Goal: Task Accomplishment & Management: Use online tool/utility

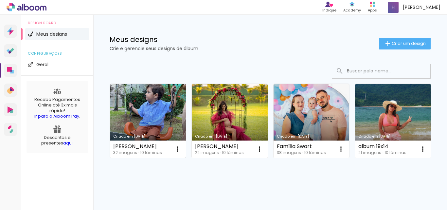
click at [160, 119] on link "Criado em [DATE]" at bounding box center [148, 121] width 76 height 74
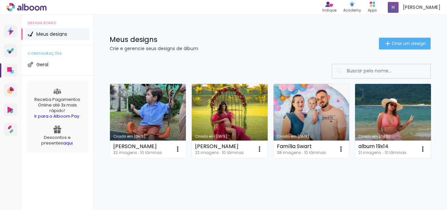
click at [355, 158] on link "Criado em [DATE]" at bounding box center [393, 121] width 76 height 74
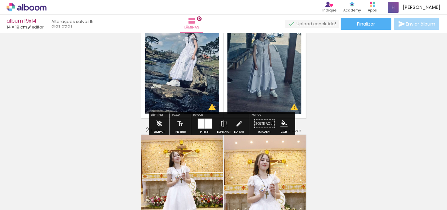
scroll to position [65, 0]
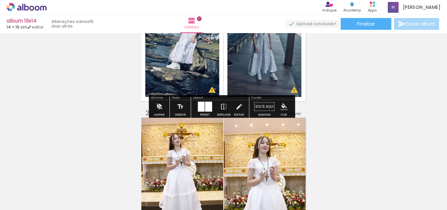
click at [163, 108] on paper-button "Limpar" at bounding box center [159, 108] width 14 height 17
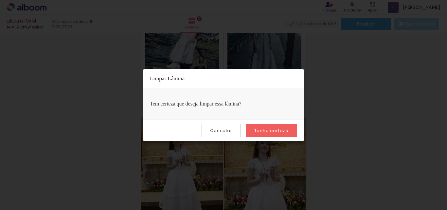
click at [0, 0] on slot "Tenho certeza" at bounding box center [0, 0] width 0 height 0
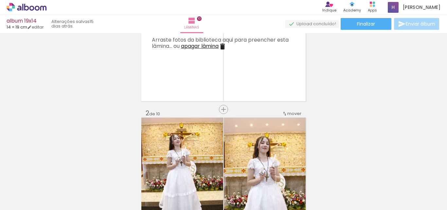
click at [221, 43] on iron-icon at bounding box center [222, 47] width 8 height 8
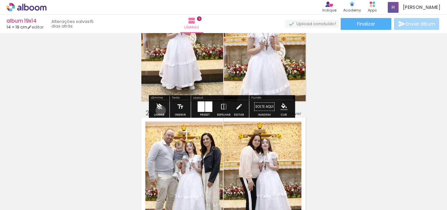
click at [161, 110] on iron-icon at bounding box center [158, 106] width 7 height 13
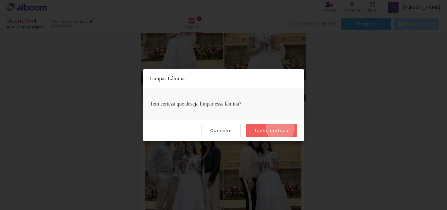
click at [0, 0] on slot "Tenho certeza" at bounding box center [0, 0] width 0 height 0
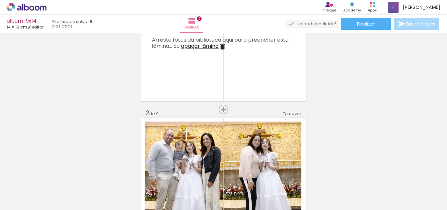
click at [220, 45] on iron-icon at bounding box center [222, 47] width 8 height 8
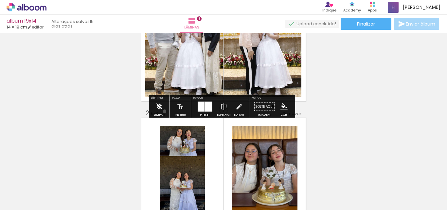
click at [165, 111] on paper-button "Limpar" at bounding box center [159, 108] width 14 height 17
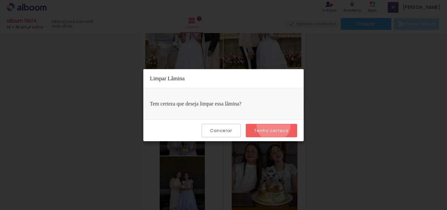
click at [274, 125] on paper-button "Tenho certeza" at bounding box center [271, 130] width 51 height 13
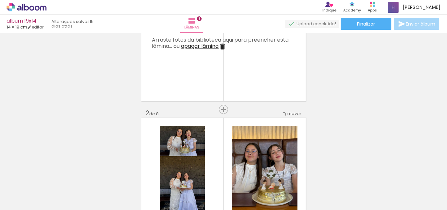
click at [222, 47] on iron-icon at bounding box center [222, 47] width 8 height 8
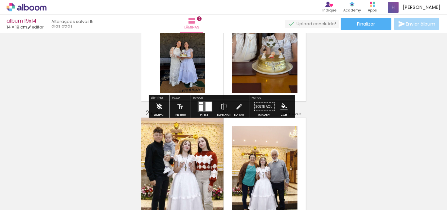
click at [160, 108] on iron-icon at bounding box center [158, 106] width 7 height 13
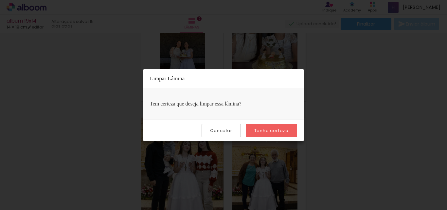
click at [0, 0] on slot "Tenho certeza" at bounding box center [0, 0] width 0 height 0
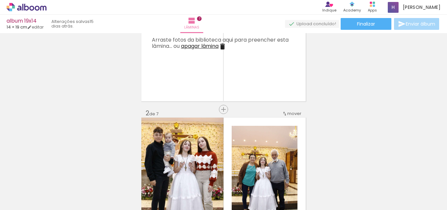
click at [222, 48] on iron-icon at bounding box center [222, 47] width 8 height 8
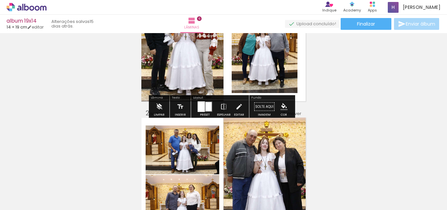
click at [157, 109] on iron-icon at bounding box center [158, 106] width 7 height 13
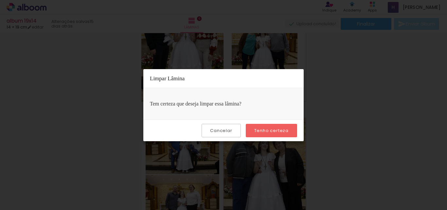
click at [280, 126] on paper-button "Tenho certeza" at bounding box center [271, 130] width 51 height 13
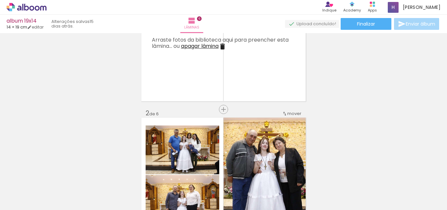
click at [225, 46] on iron-icon at bounding box center [222, 47] width 8 height 8
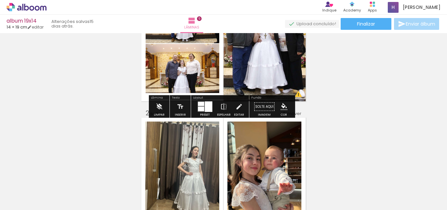
click at [158, 107] on iron-icon at bounding box center [158, 106] width 7 height 13
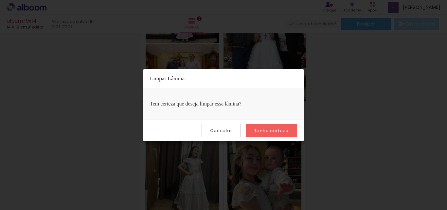
click at [0, 0] on slot "Tenho certeza" at bounding box center [0, 0] width 0 height 0
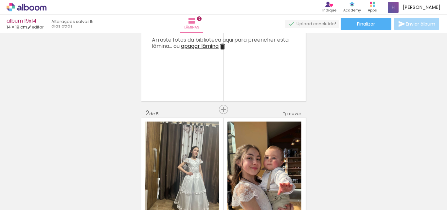
click at [225, 45] on iron-icon at bounding box center [222, 47] width 8 height 8
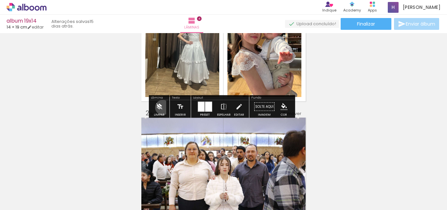
click at [163, 107] on paper-button "Limpar" at bounding box center [159, 108] width 14 height 17
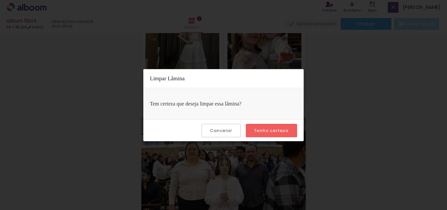
click at [0, 0] on slot "Tenho certeza" at bounding box center [0, 0] width 0 height 0
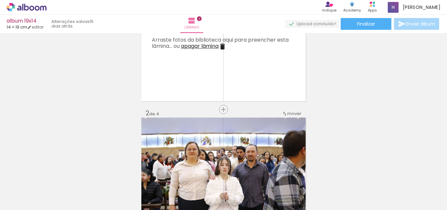
click at [223, 46] on iron-icon at bounding box center [222, 47] width 8 height 8
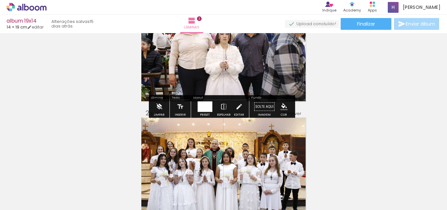
click at [157, 112] on iron-icon at bounding box center [158, 106] width 7 height 13
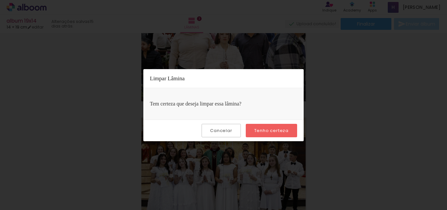
click at [0, 0] on slot "Tenho certeza" at bounding box center [0, 0] width 0 height 0
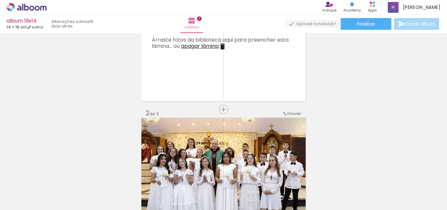
click at [223, 44] on iron-icon at bounding box center [222, 47] width 8 height 8
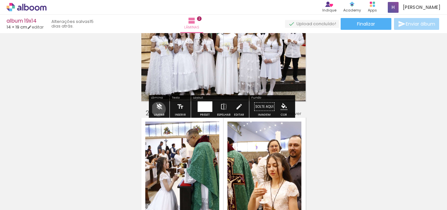
click at [158, 109] on iron-icon at bounding box center [158, 106] width 7 height 13
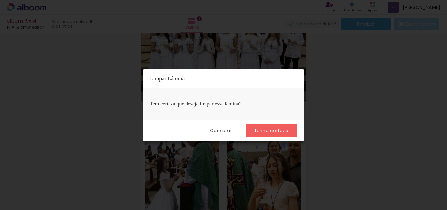
click at [274, 126] on paper-button "Tenho certeza" at bounding box center [271, 130] width 51 height 13
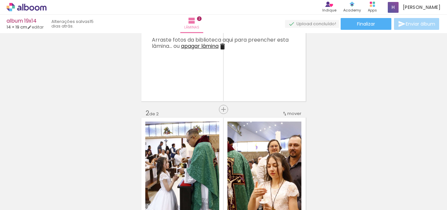
click at [224, 43] on iron-icon at bounding box center [222, 47] width 8 height 8
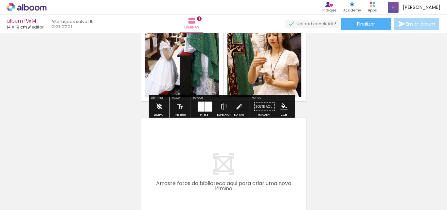
click at [162, 110] on iron-icon at bounding box center [158, 106] width 7 height 13
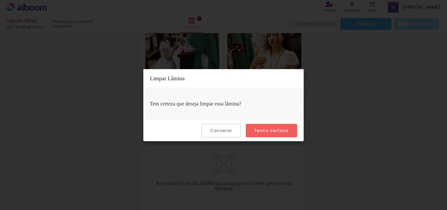
click at [267, 126] on paper-button "Tenho certeza" at bounding box center [271, 130] width 51 height 13
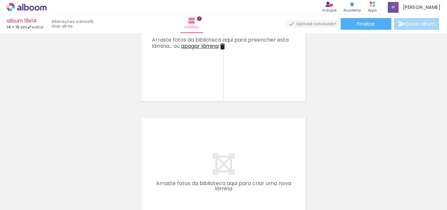
click at [221, 46] on iron-icon at bounding box center [222, 47] width 8 height 8
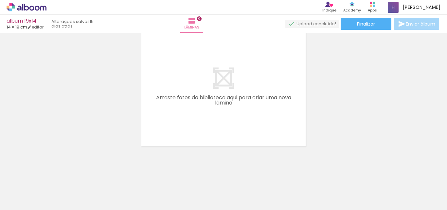
scroll to position [21, 0]
click at [52, 174] on iron-icon at bounding box center [51, 174] width 7 height 7
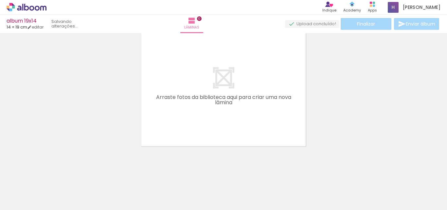
click at [52, 174] on iron-icon at bounding box center [51, 174] width 7 height 7
click at [52, 174] on quentale-thumb at bounding box center [65, 188] width 37 height 38
click at [52, 174] on iron-icon at bounding box center [51, 174] width 7 height 7
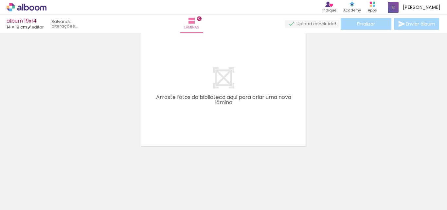
click at [52, 174] on iron-icon at bounding box center [51, 174] width 7 height 7
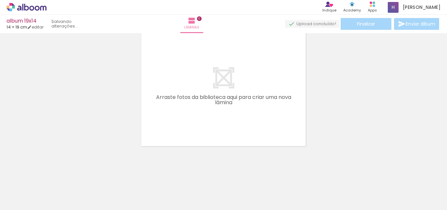
click at [52, 174] on iron-icon at bounding box center [51, 174] width 7 height 7
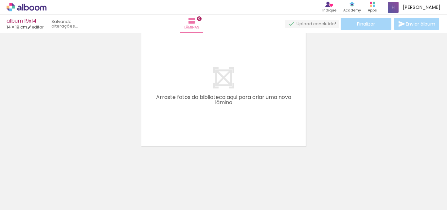
click at [52, 174] on iron-icon at bounding box center [51, 174] width 7 height 7
click at [52, 174] on quentale-thumb at bounding box center [65, 188] width 37 height 38
click at [52, 174] on iron-icon at bounding box center [51, 174] width 7 height 7
click at [52, 174] on quentale-thumb at bounding box center [65, 188] width 37 height 38
click at [52, 174] on iron-icon at bounding box center [51, 174] width 7 height 7
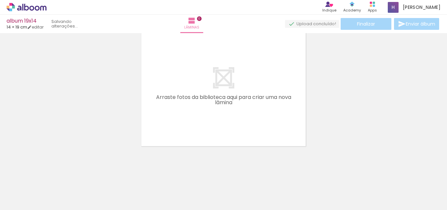
click at [0, 0] on div "Adicionar Fotos Solte suas fotos aqui..." at bounding box center [0, 0] width 0 height 0
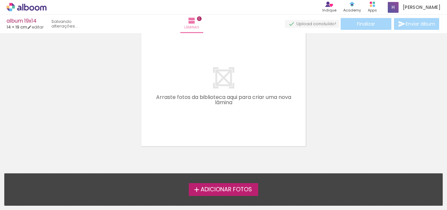
click at [52, 174] on div "Adicionar Fotos Solte suas fotos aqui..." at bounding box center [224, 189] width 438 height 32
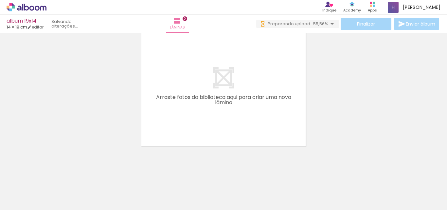
scroll to position [0, 198]
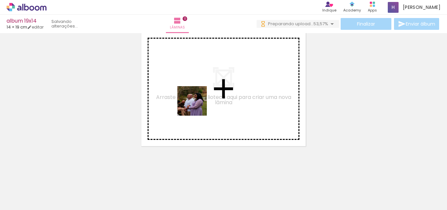
drag, startPoint x: 197, startPoint y: 194, endPoint x: 197, endPoint y: 106, distance: 88.3
click at [197, 106] on quentale-workspace at bounding box center [223, 105] width 447 height 210
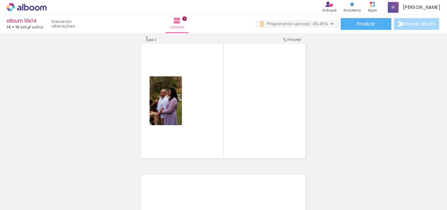
scroll to position [0, 362]
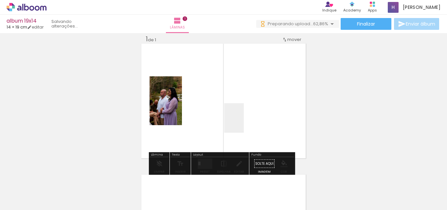
click at [244, 123] on quentale-workspace at bounding box center [223, 105] width 447 height 210
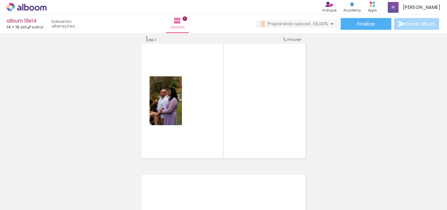
scroll to position [0, 387]
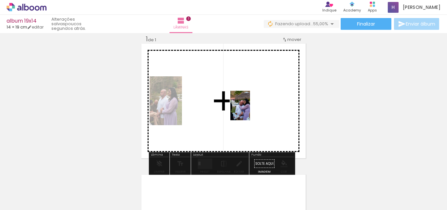
drag, startPoint x: 341, startPoint y: 195, endPoint x: 250, endPoint y: 110, distance: 124.5
click at [250, 110] on quentale-workspace at bounding box center [223, 105] width 447 height 210
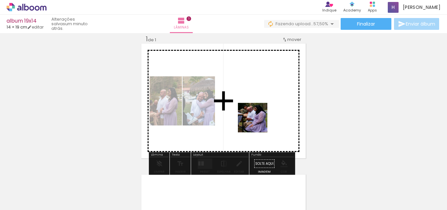
drag, startPoint x: 234, startPoint y: 194, endPoint x: 171, endPoint y: 208, distance: 64.8
click at [262, 118] on quentale-workspace at bounding box center [223, 105] width 447 height 210
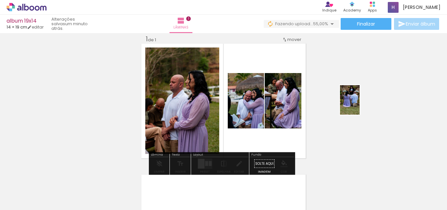
drag, startPoint x: 198, startPoint y: 195, endPoint x: 359, endPoint y: 105, distance: 184.9
click at [359, 105] on quentale-workspace at bounding box center [223, 105] width 447 height 210
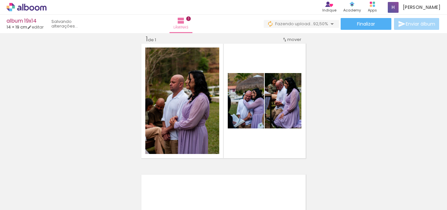
scroll to position [0, 1074]
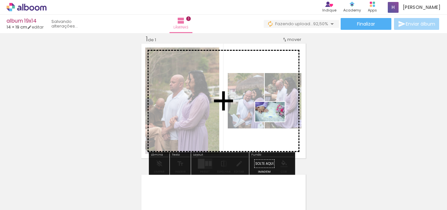
drag, startPoint x: 390, startPoint y: 197, endPoint x: 275, endPoint y: 121, distance: 137.5
click at [275, 121] on quentale-workspace at bounding box center [223, 105] width 447 height 210
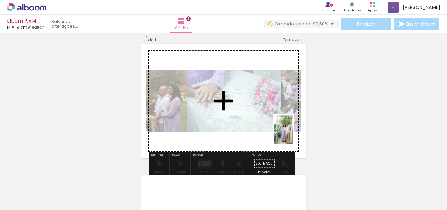
drag, startPoint x: 429, startPoint y: 198, endPoint x: 293, endPoint y: 134, distance: 150.4
click at [293, 134] on quentale-workspace at bounding box center [223, 105] width 447 height 210
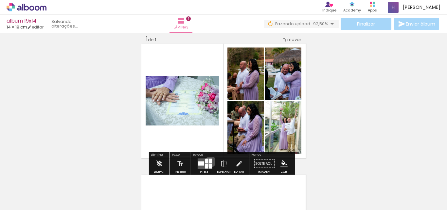
click at [209, 161] on div at bounding box center [209, 161] width 3 height 5
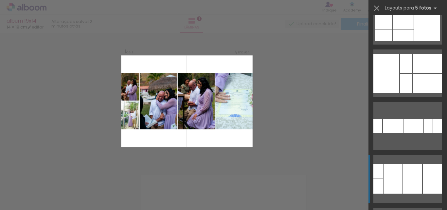
scroll to position [2911, 0]
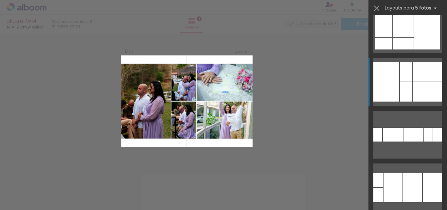
click at [417, 95] on div at bounding box center [427, 91] width 29 height 19
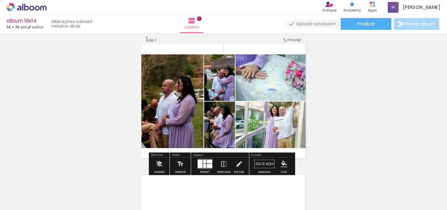
click at [203, 163] on div at bounding box center [204, 162] width 3 height 4
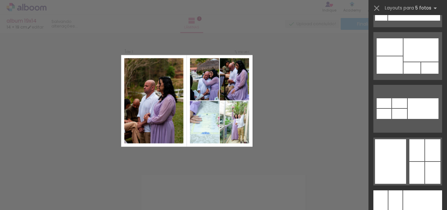
scroll to position [22965, 0]
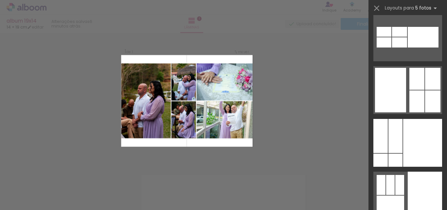
click at [285, 106] on div "Confirmar Cancelar" at bounding box center [223, 163] width 447 height 277
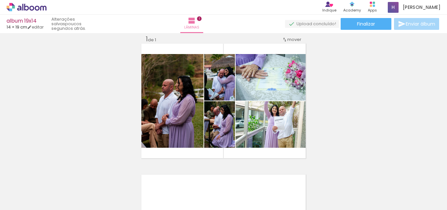
scroll to position [0, 238]
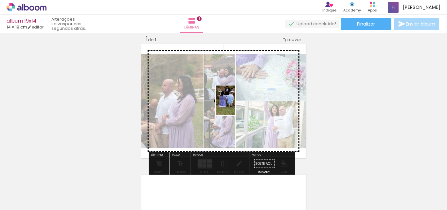
drag, startPoint x: 345, startPoint y: 196, endPoint x: 232, endPoint y: 105, distance: 145.2
click at [234, 105] on quentale-workspace at bounding box center [223, 105] width 447 height 210
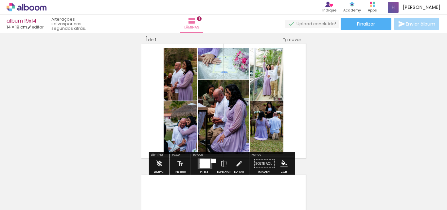
click at [205, 162] on div at bounding box center [205, 163] width 10 height 9
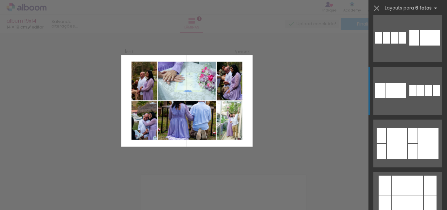
scroll to position [2878, 0]
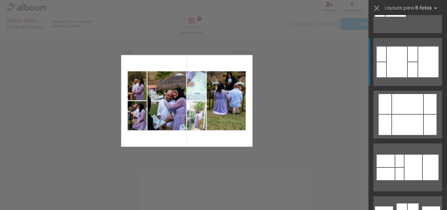
click at [422, 63] on div at bounding box center [428, 61] width 20 height 31
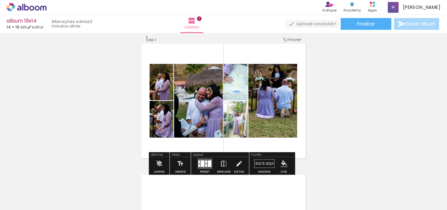
click at [220, 164] on iron-icon at bounding box center [223, 163] width 7 height 13
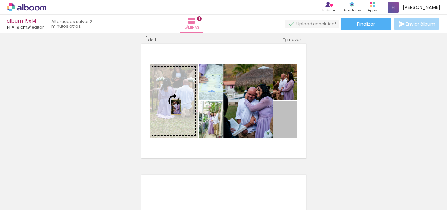
drag, startPoint x: 289, startPoint y: 128, endPoint x: 173, endPoint y: 107, distance: 117.6
click at [0, 0] on slot at bounding box center [0, 0] width 0 height 0
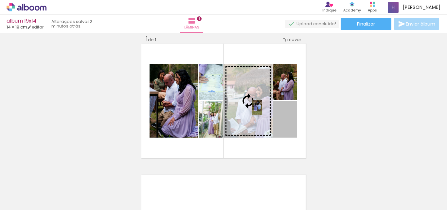
drag, startPoint x: 286, startPoint y: 125, endPoint x: 254, endPoint y: 107, distance: 35.9
click at [0, 0] on slot at bounding box center [0, 0] width 0 height 0
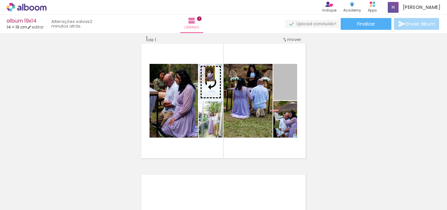
drag, startPoint x: 287, startPoint y: 85, endPoint x: 207, endPoint y: 74, distance: 80.9
click at [0, 0] on slot at bounding box center [0, 0] width 0 height 0
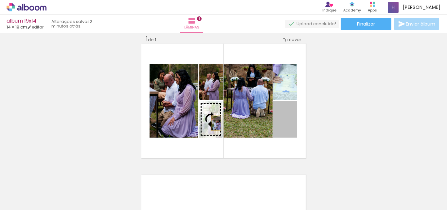
drag, startPoint x: 290, startPoint y: 131, endPoint x: 211, endPoint y: 123, distance: 79.5
click at [0, 0] on slot at bounding box center [0, 0] width 0 height 0
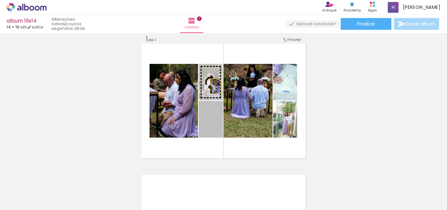
drag, startPoint x: 214, startPoint y: 129, endPoint x: 213, endPoint y: 86, distance: 42.9
click at [0, 0] on slot at bounding box center [0, 0] width 0 height 0
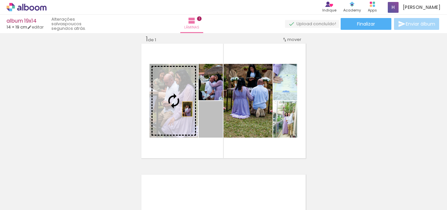
drag, startPoint x: 215, startPoint y: 123, endPoint x: 185, endPoint y: 109, distance: 33.1
click at [0, 0] on slot at bounding box center [0, 0] width 0 height 0
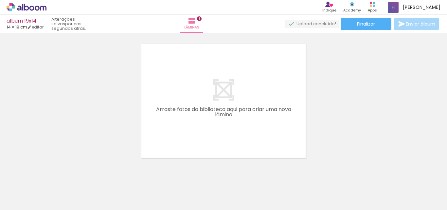
scroll to position [0, 717]
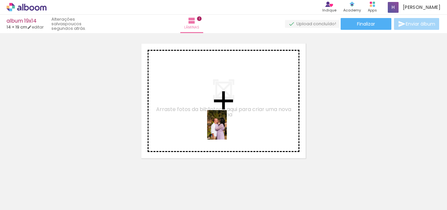
drag, startPoint x: 306, startPoint y: 196, endPoint x: 212, endPoint y: 119, distance: 122.1
click at [212, 119] on quentale-workspace at bounding box center [223, 105] width 447 height 210
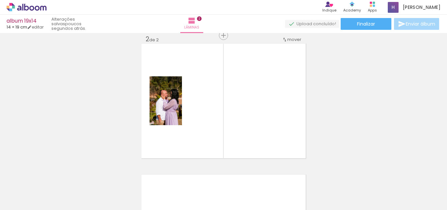
scroll to position [139, 0]
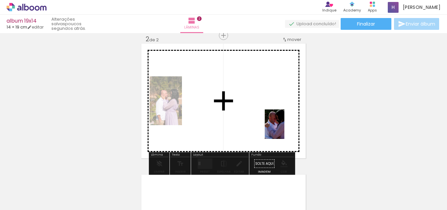
drag, startPoint x: 348, startPoint y: 197, endPoint x: 284, endPoint y: 129, distance: 93.5
click at [284, 129] on quentale-workspace at bounding box center [223, 105] width 447 height 210
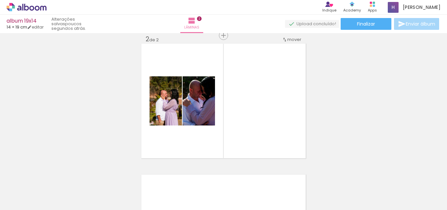
scroll to position [0, 718]
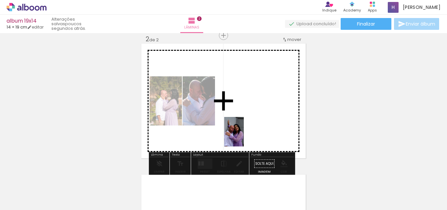
drag, startPoint x: 77, startPoint y: 192, endPoint x: 245, endPoint y: 135, distance: 178.0
click at [245, 135] on quentale-workspace at bounding box center [223, 105] width 447 height 210
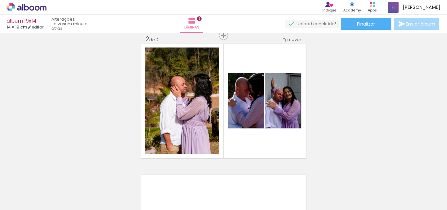
scroll to position [0, 443]
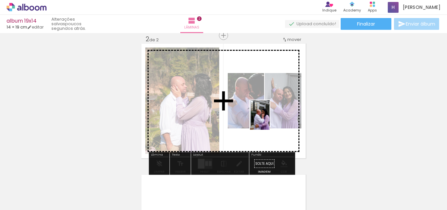
drag, startPoint x: 210, startPoint y: 193, endPoint x: 269, endPoint y: 120, distance: 93.9
click at [269, 120] on quentale-workspace at bounding box center [223, 105] width 447 height 210
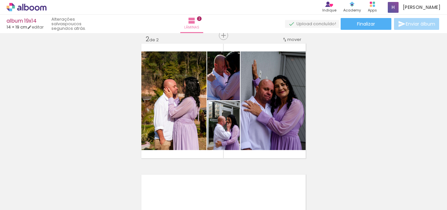
scroll to position [0, 737]
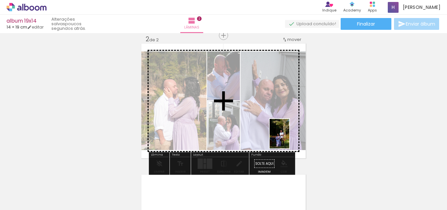
drag, startPoint x: 361, startPoint y: 192, endPoint x: 289, endPoint y: 138, distance: 89.7
click at [289, 138] on quentale-workspace at bounding box center [223, 105] width 447 height 210
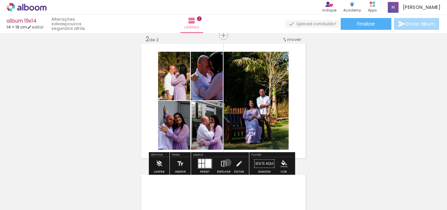
click at [226, 162] on paper-button "Espelhar" at bounding box center [223, 165] width 17 height 17
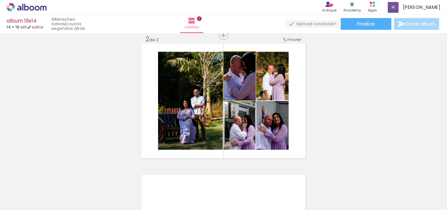
click at [246, 90] on quentale-photo at bounding box center [239, 76] width 32 height 48
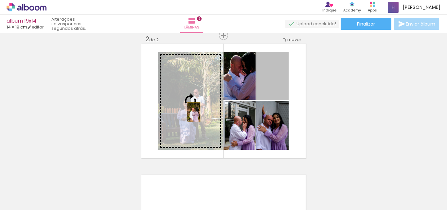
drag, startPoint x: 273, startPoint y: 91, endPoint x: 191, endPoint y: 112, distance: 84.4
click at [0, 0] on slot at bounding box center [0, 0] width 0 height 0
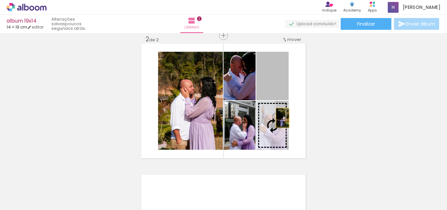
drag, startPoint x: 279, startPoint y: 85, endPoint x: 280, endPoint y: 118, distance: 33.0
click at [0, 0] on slot at bounding box center [0, 0] width 0 height 0
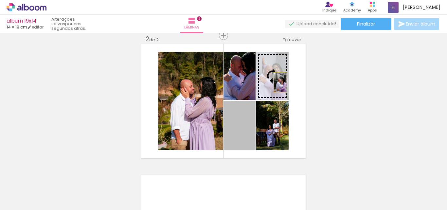
drag, startPoint x: 242, startPoint y: 143, endPoint x: 277, endPoint y: 82, distance: 70.8
click at [0, 0] on slot at bounding box center [0, 0] width 0 height 0
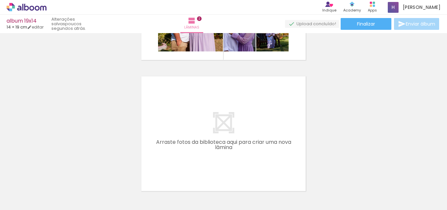
scroll to position [0, 895]
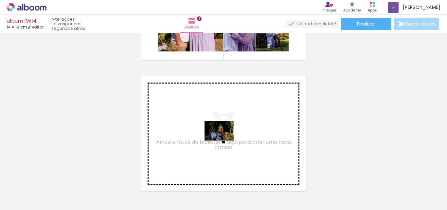
drag, startPoint x: 237, startPoint y: 197, endPoint x: 160, endPoint y: 205, distance: 78.3
click at [224, 140] on quentale-workspace at bounding box center [223, 105] width 447 height 210
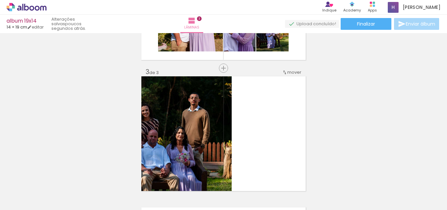
scroll to position [270, 0]
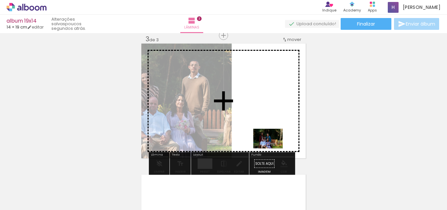
drag, startPoint x: 270, startPoint y: 190, endPoint x: 274, endPoint y: 142, distance: 47.9
click at [274, 142] on quentale-workspace at bounding box center [223, 105] width 447 height 210
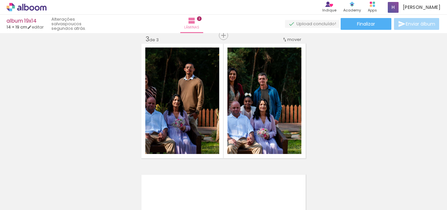
scroll to position [0, 976]
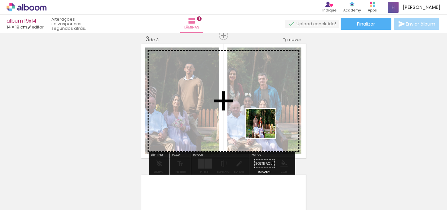
drag, startPoint x: 337, startPoint y: 191, endPoint x: 264, endPoint y: 127, distance: 97.3
click at [264, 127] on quentale-workspace at bounding box center [223, 105] width 447 height 210
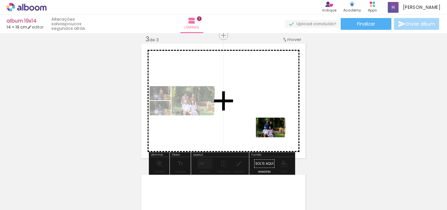
drag, startPoint x: 305, startPoint y: 192, endPoint x: 275, endPoint y: 137, distance: 62.3
click at [275, 137] on quentale-workspace at bounding box center [223, 105] width 447 height 210
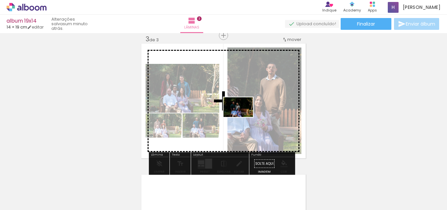
drag, startPoint x: 229, startPoint y: 192, endPoint x: 243, endPoint y: 117, distance: 76.8
click at [243, 117] on quentale-workspace at bounding box center [223, 105] width 447 height 210
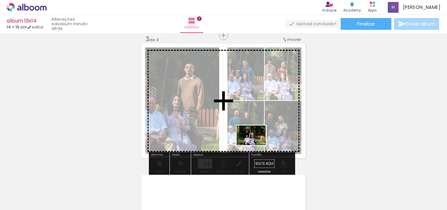
drag, startPoint x: 270, startPoint y: 190, endPoint x: 256, endPoint y: 145, distance: 47.4
click at [256, 145] on quentale-workspace at bounding box center [223, 105] width 447 height 210
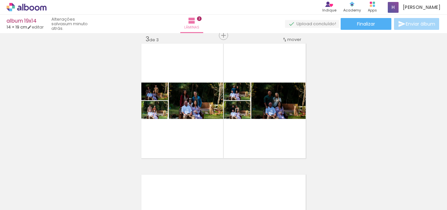
scroll to position [0, 976]
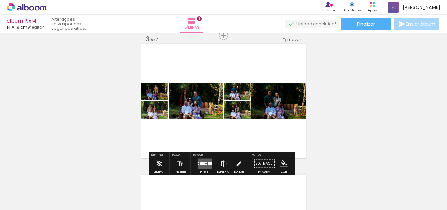
click at [204, 160] on quentale-layouter at bounding box center [204, 163] width 15 height 10
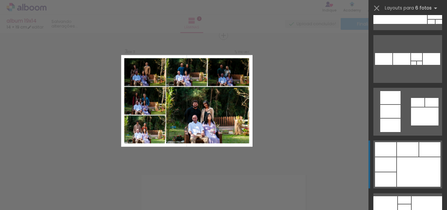
scroll to position [621, 0]
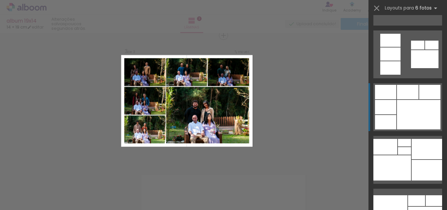
click at [421, 98] on div at bounding box center [429, 92] width 21 height 14
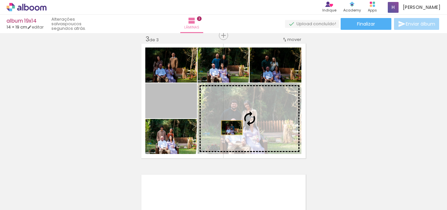
drag, startPoint x: 180, startPoint y: 107, endPoint x: 244, endPoint y: 128, distance: 67.6
click at [0, 0] on slot at bounding box center [0, 0] width 0 height 0
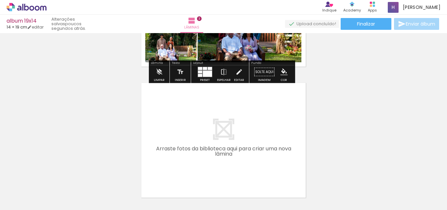
scroll to position [368, 0]
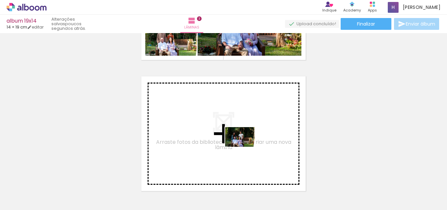
drag, startPoint x: 368, startPoint y: 191, endPoint x: 245, endPoint y: 146, distance: 130.9
click at [245, 146] on quentale-workspace at bounding box center [223, 105] width 447 height 210
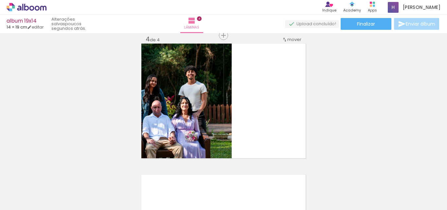
scroll to position [0, 1074]
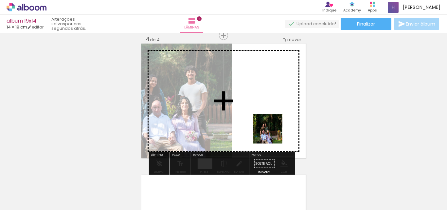
drag, startPoint x: 313, startPoint y: 195, endPoint x: 160, endPoint y: 209, distance: 153.4
click at [269, 128] on quentale-workspace at bounding box center [223, 105] width 447 height 210
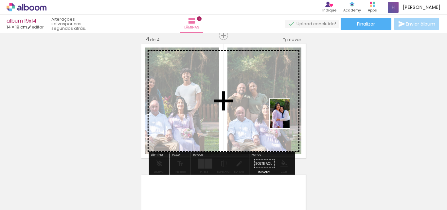
drag, startPoint x: 356, startPoint y: 183, endPoint x: 283, endPoint y: 113, distance: 102.0
click at [283, 113] on quentale-workspace at bounding box center [223, 105] width 447 height 210
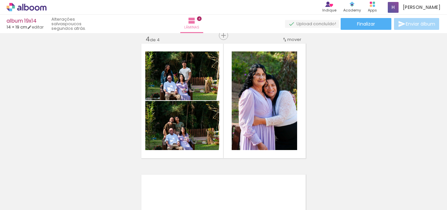
scroll to position [0, 687]
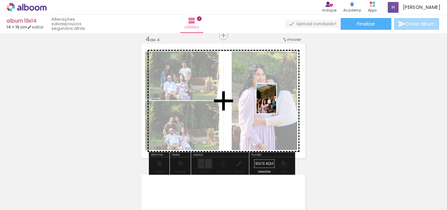
drag, startPoint x: 301, startPoint y: 197, endPoint x: 276, endPoint y: 103, distance: 96.7
click at [276, 103] on quentale-workspace at bounding box center [223, 105] width 447 height 210
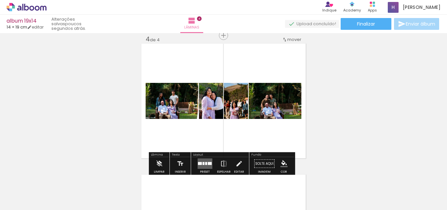
click at [0, 0] on slot at bounding box center [0, 0] width 0 height 0
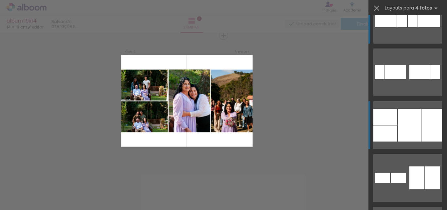
scroll to position [33, 0]
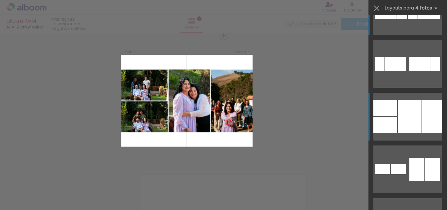
click at [406, 117] on div at bounding box center [409, 116] width 23 height 33
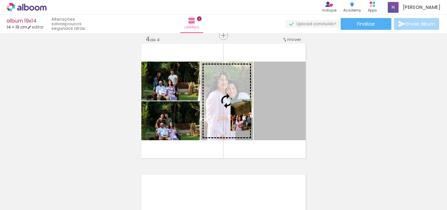
drag, startPoint x: 287, startPoint y: 125, endPoint x: 238, endPoint y: 115, distance: 49.4
click at [0, 0] on slot at bounding box center [0, 0] width 0 height 0
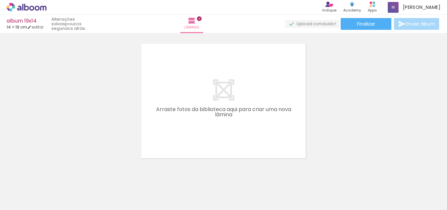
scroll to position [0, 246]
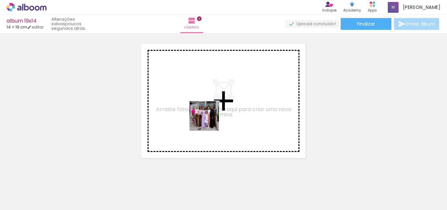
drag, startPoint x: 260, startPoint y: 193, endPoint x: 175, endPoint y: 196, distance: 85.4
click at [206, 117] on quentale-workspace at bounding box center [223, 105] width 447 height 210
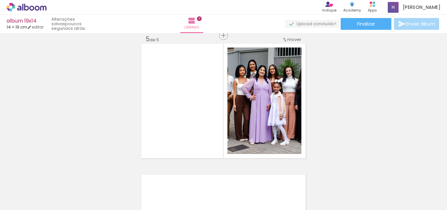
scroll to position [532, 0]
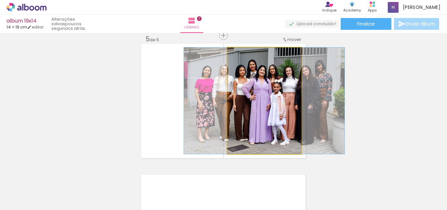
click at [267, 110] on quentale-photo at bounding box center [264, 100] width 74 height 106
click at [266, 110] on quentale-photo at bounding box center [264, 100] width 74 height 106
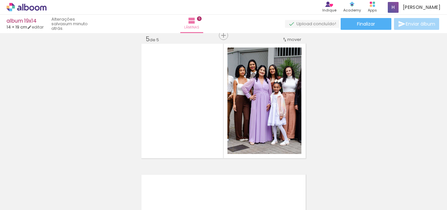
scroll to position [0, 229]
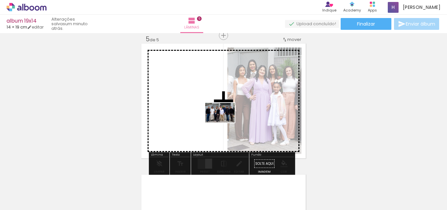
drag, startPoint x: 318, startPoint y: 194, endPoint x: 223, endPoint y: 120, distance: 120.0
click at [223, 120] on quentale-workspace at bounding box center [223, 105] width 447 height 210
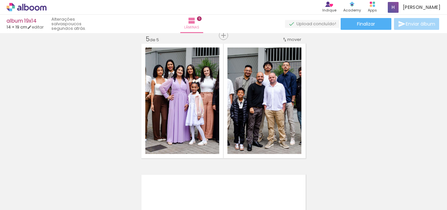
scroll to position [0, 89]
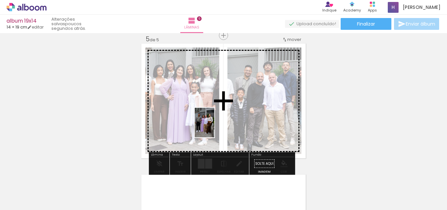
drag, startPoint x: 124, startPoint y: 191, endPoint x: 214, endPoint y: 127, distance: 110.3
click at [214, 127] on quentale-workspace at bounding box center [223, 105] width 447 height 210
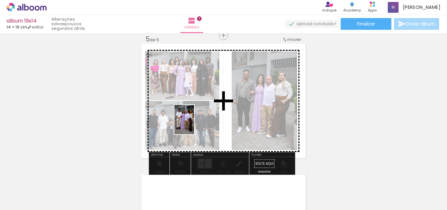
drag, startPoint x: 91, startPoint y: 190, endPoint x: 206, endPoint y: 206, distance: 116.3
click at [195, 123] on quentale-workspace at bounding box center [223, 105] width 447 height 210
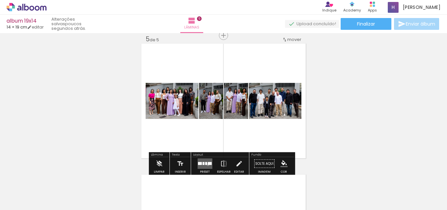
click at [207, 164] on div at bounding box center [209, 163] width 4 height 3
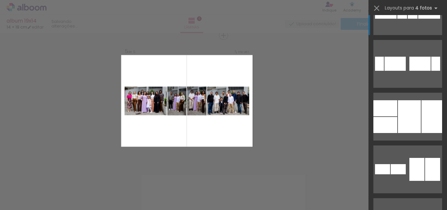
scroll to position [0, 0]
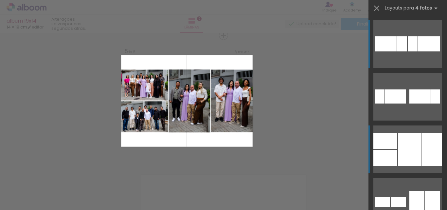
click at [421, 142] on div at bounding box center [431, 149] width 21 height 33
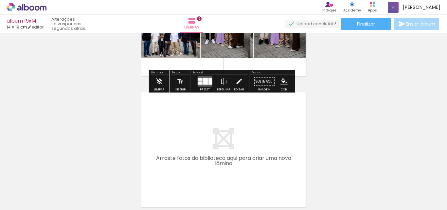
scroll to position [630, 0]
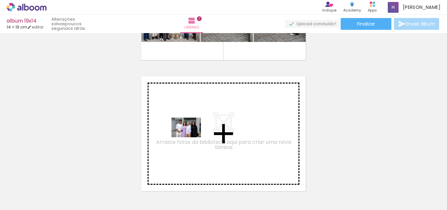
drag, startPoint x: 202, startPoint y: 193, endPoint x: 191, endPoint y: 137, distance: 56.7
click at [191, 137] on quentale-workspace at bounding box center [223, 105] width 447 height 210
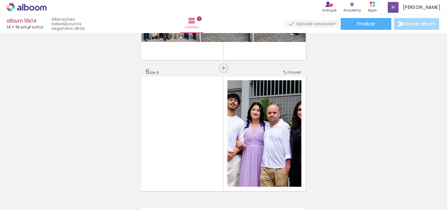
scroll to position [663, 0]
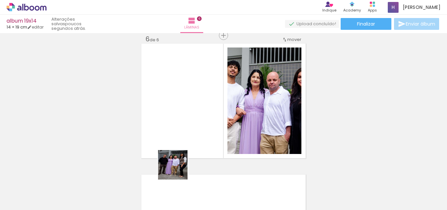
drag, startPoint x: 166, startPoint y: 193, endPoint x: 165, endPoint y: 206, distance: 13.5
click at [187, 123] on quentale-workspace at bounding box center [223, 105] width 447 height 210
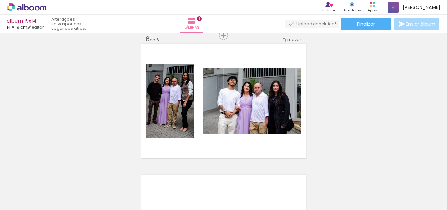
scroll to position [0, 0]
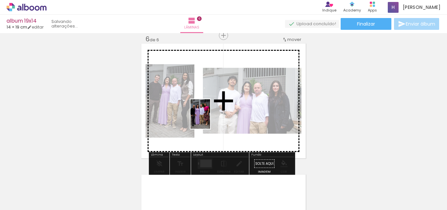
drag, startPoint x: 142, startPoint y: 192, endPoint x: 210, endPoint y: 119, distance: 100.2
click at [210, 119] on quentale-workspace at bounding box center [223, 105] width 447 height 210
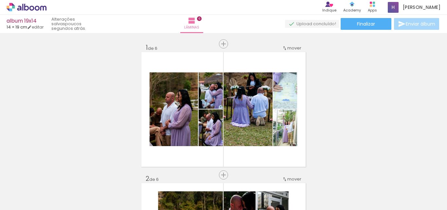
click at [274, 140] on quentale-workspace at bounding box center [223, 105] width 447 height 210
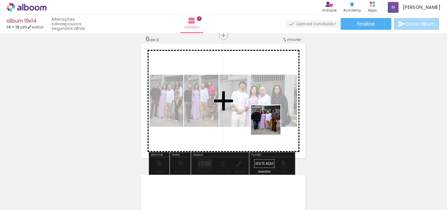
drag, startPoint x: 323, startPoint y: 187, endPoint x: 159, endPoint y: 207, distance: 165.4
click at [270, 125] on quentale-workspace at bounding box center [223, 105] width 447 height 210
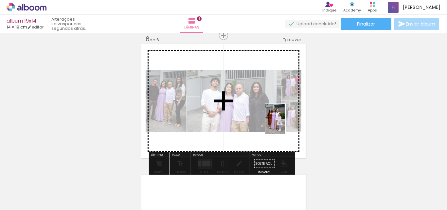
drag, startPoint x: 362, startPoint y: 198, endPoint x: 284, endPoint y: 123, distance: 108.3
click at [284, 123] on quentale-workspace at bounding box center [223, 105] width 447 height 210
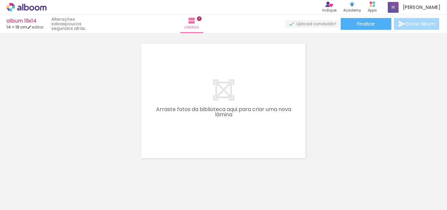
scroll to position [0, 607]
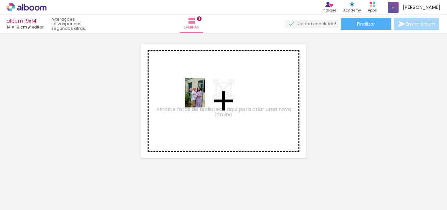
drag, startPoint x: 235, startPoint y: 194, endPoint x: 158, endPoint y: 201, distance: 77.6
click at [205, 95] on quentale-workspace at bounding box center [223, 105] width 447 height 210
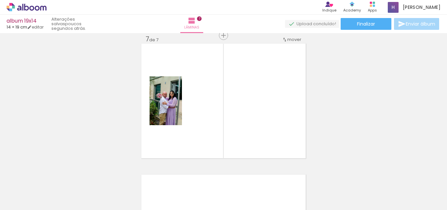
scroll to position [0, 324]
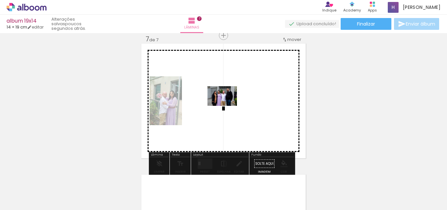
drag, startPoint x: 143, startPoint y: 188, endPoint x: 146, endPoint y: 206, distance: 17.9
click at [227, 105] on quentale-workspace at bounding box center [223, 105] width 447 height 210
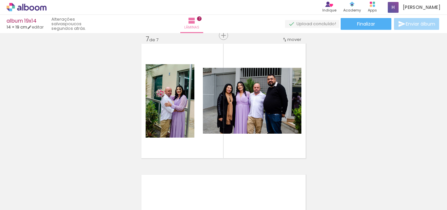
scroll to position [0, 324]
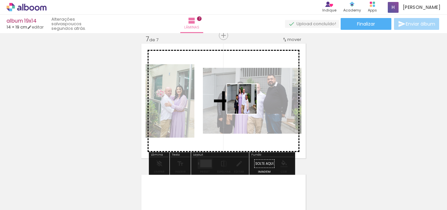
drag, startPoint x: 113, startPoint y: 191, endPoint x: 173, endPoint y: 209, distance: 62.8
click at [252, 97] on quentale-workspace at bounding box center [223, 105] width 447 height 210
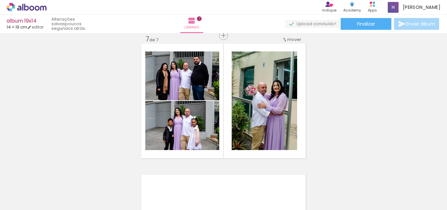
scroll to position [0, 0]
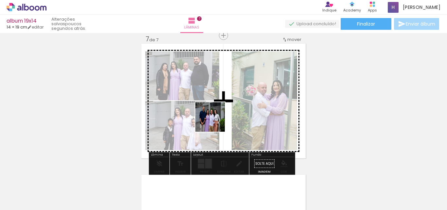
drag, startPoint x: 106, startPoint y: 193, endPoint x: 223, endPoint y: 113, distance: 142.0
click at [223, 113] on quentale-workspace at bounding box center [223, 105] width 447 height 210
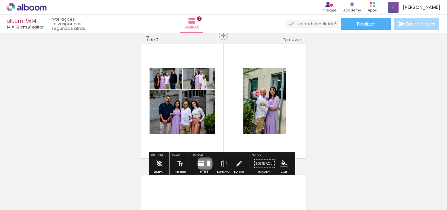
click at [203, 163] on quentale-layouter at bounding box center [204, 163] width 15 height 10
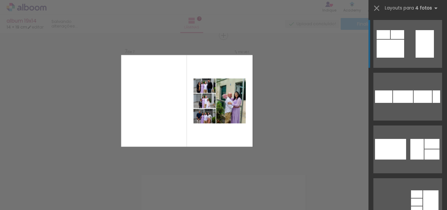
scroll to position [98, 0]
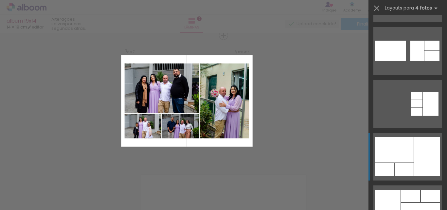
click at [422, 148] on div at bounding box center [427, 156] width 26 height 39
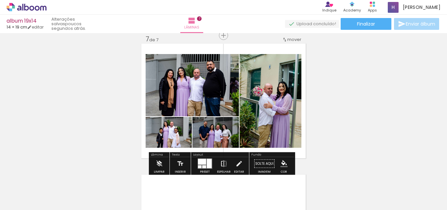
click at [220, 164] on iron-icon at bounding box center [223, 163] width 7 height 13
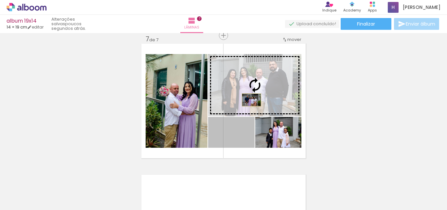
drag, startPoint x: 242, startPoint y: 140, endPoint x: 249, endPoint y: 100, distance: 41.1
click at [0, 0] on slot at bounding box center [0, 0] width 0 height 0
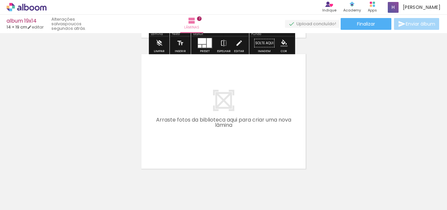
scroll to position [924, 0]
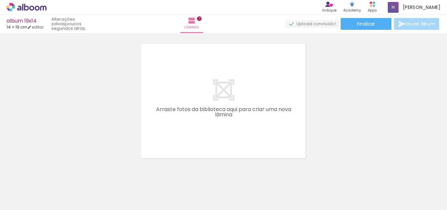
scroll to position [98, 0]
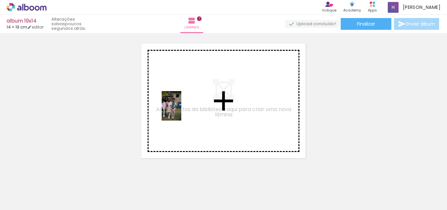
drag, startPoint x: 114, startPoint y: 199, endPoint x: 181, endPoint y: 111, distance: 111.3
click at [181, 111] on quentale-workspace at bounding box center [223, 105] width 447 height 210
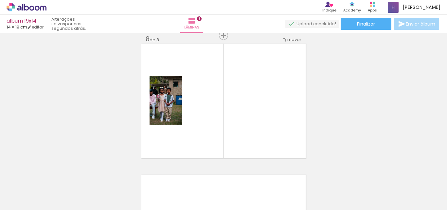
scroll to position [924, 0]
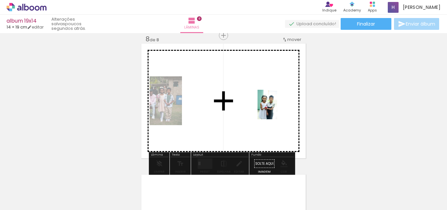
drag, startPoint x: 261, startPoint y: 195, endPoint x: 277, endPoint y: 109, distance: 87.5
click at [277, 109] on quentale-workspace at bounding box center [223, 105] width 447 height 210
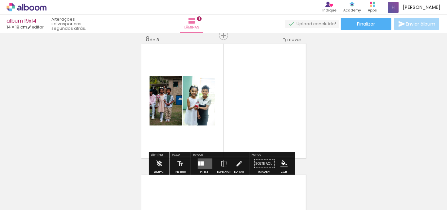
click at [197, 165] on quentale-layouter at bounding box center [204, 163] width 15 height 10
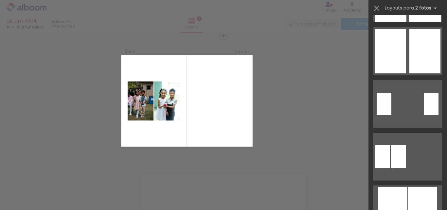
scroll to position [0, 0]
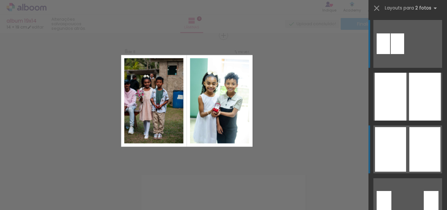
click at [405, 158] on quentale-layouter at bounding box center [407, 149] width 69 height 48
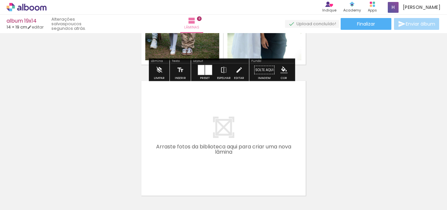
scroll to position [1022, 0]
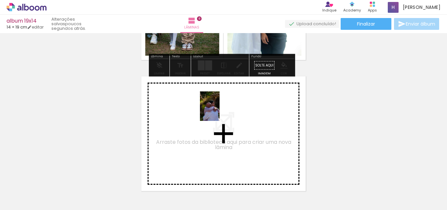
drag, startPoint x: 230, startPoint y: 191, endPoint x: 219, endPoint y: 111, distance: 80.9
click at [219, 111] on quentale-workspace at bounding box center [223, 105] width 447 height 210
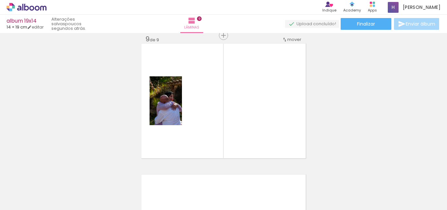
scroll to position [0, 416]
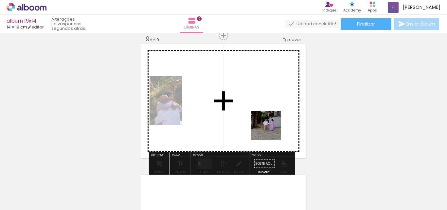
drag, startPoint x: 270, startPoint y: 196, endPoint x: 271, endPoint y: 121, distance: 75.2
click at [271, 121] on quentale-workspace at bounding box center [223, 105] width 447 height 210
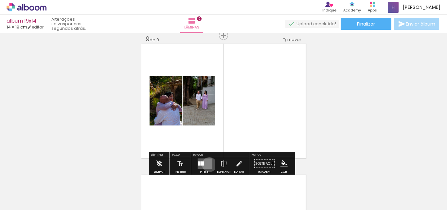
click at [208, 164] on quentale-layouter at bounding box center [204, 163] width 15 height 10
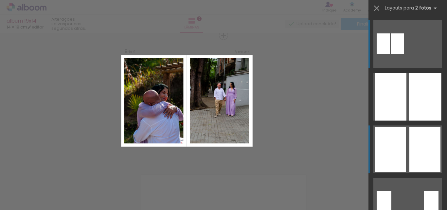
click at [413, 142] on div at bounding box center [424, 149] width 31 height 44
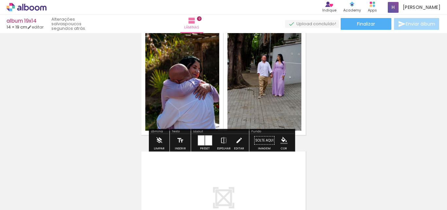
scroll to position [1088, 0]
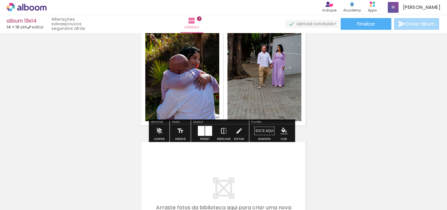
click at [223, 132] on iron-icon at bounding box center [223, 130] width 7 height 13
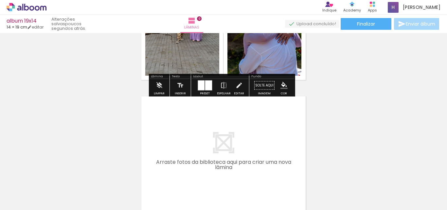
scroll to position [1153, 0]
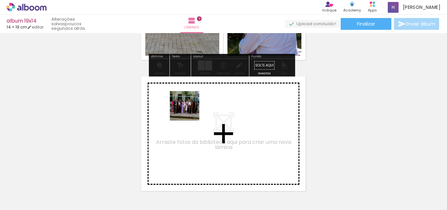
drag, startPoint x: 74, startPoint y: 187, endPoint x: 210, endPoint y: 99, distance: 162.1
click at [210, 99] on quentale-workspace at bounding box center [223, 105] width 447 height 210
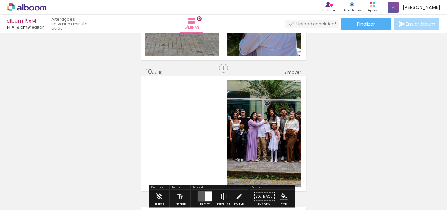
scroll to position [1186, 0]
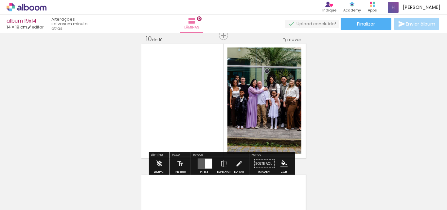
click at [205, 163] on div at bounding box center [208, 164] width 7 height 10
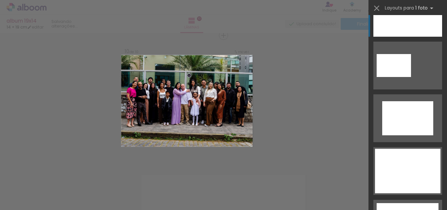
scroll to position [262, 0]
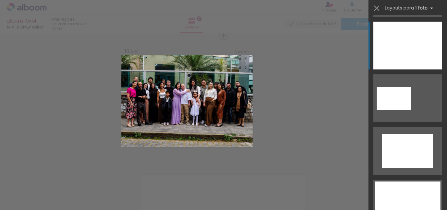
click at [404, 43] on div at bounding box center [407, 46] width 69 height 48
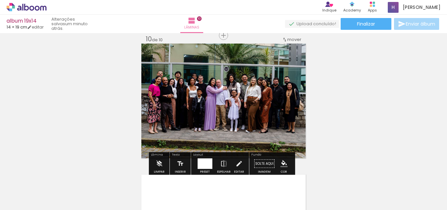
scroll to position [0, 782]
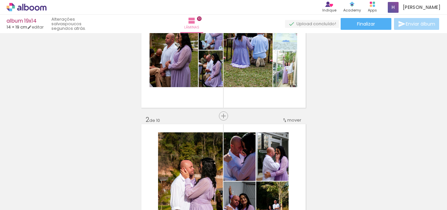
scroll to position [9, 0]
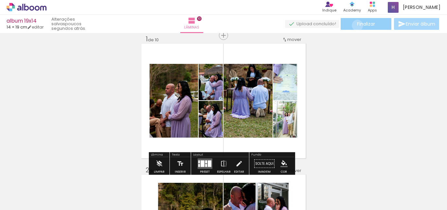
click at [357, 25] on span "Finalizar" at bounding box center [366, 24] width 18 height 5
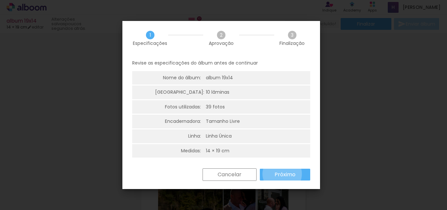
click at [0, 0] on slot "Próximo" at bounding box center [0, 0] width 0 height 0
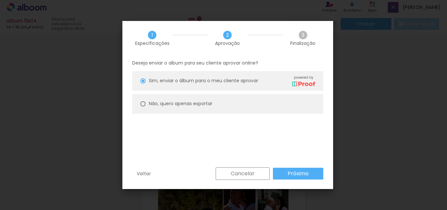
click at [147, 104] on paper-radio-button "Não, quero apenas exportar" at bounding box center [227, 104] width 191 height 20
type paper-radio-button "on"
click at [0, 0] on slot "Próximo" at bounding box center [0, 0] width 0 height 0
type input "Alta, 300 DPI"
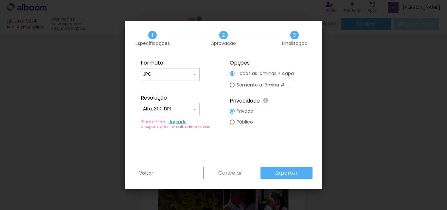
click at [181, 78] on paper-input-container "JPG" at bounding box center [170, 74] width 59 height 13
click at [149, 91] on paper-item "PDF" at bounding box center [170, 86] width 59 height 13
type input "PDF"
click at [0, 0] on slot "Exportar" at bounding box center [0, 0] width 0 height 0
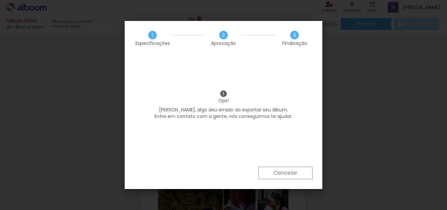
click at [383, 115] on iron-overlay-backdrop at bounding box center [223, 105] width 447 height 210
click at [0, 0] on slot "Cancelar" at bounding box center [0, 0] width 0 height 0
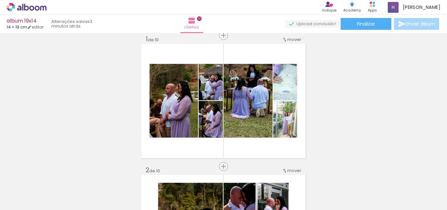
scroll to position [0, 674]
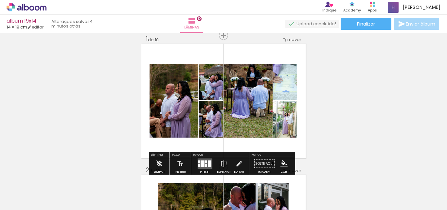
click at [364, 26] on span "Finalizar" at bounding box center [366, 24] width 18 height 5
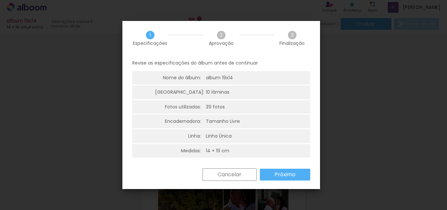
click at [278, 179] on paper-button "Próximo" at bounding box center [285, 174] width 50 height 12
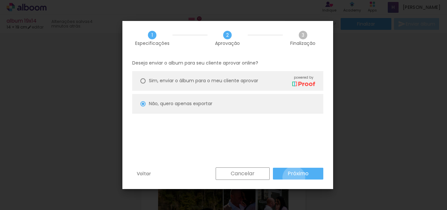
click at [294, 177] on paper-button "Próximo" at bounding box center [298, 173] width 50 height 12
type input "Alta, 300 DPI"
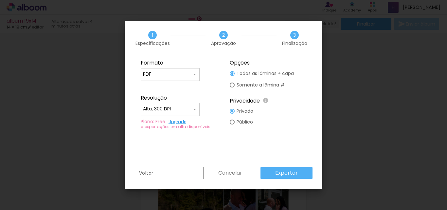
click at [0, 0] on slot "Exportar" at bounding box center [0, 0] width 0 height 0
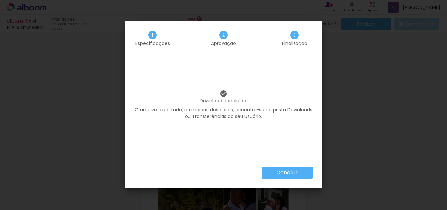
scroll to position [0, 674]
click at [0, 0] on slot "Concluir" at bounding box center [0, 0] width 0 height 0
